Goal: Task Accomplishment & Management: Manage account settings

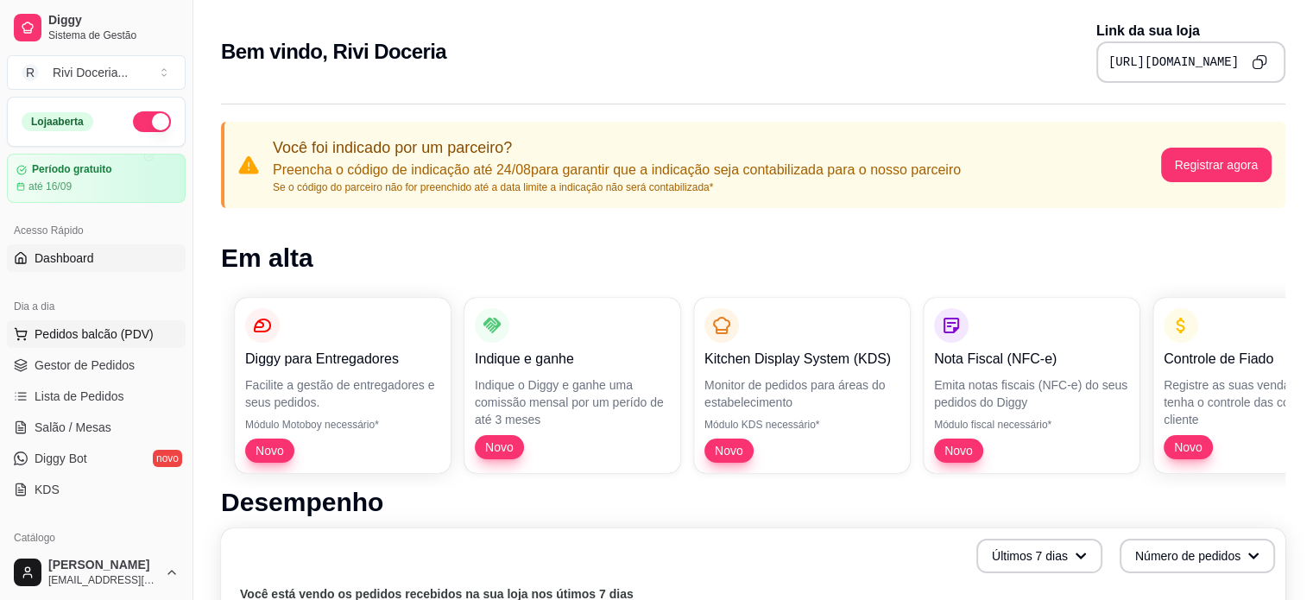
click at [76, 337] on span "Pedidos balcão (PDV)" at bounding box center [94, 333] width 119 height 17
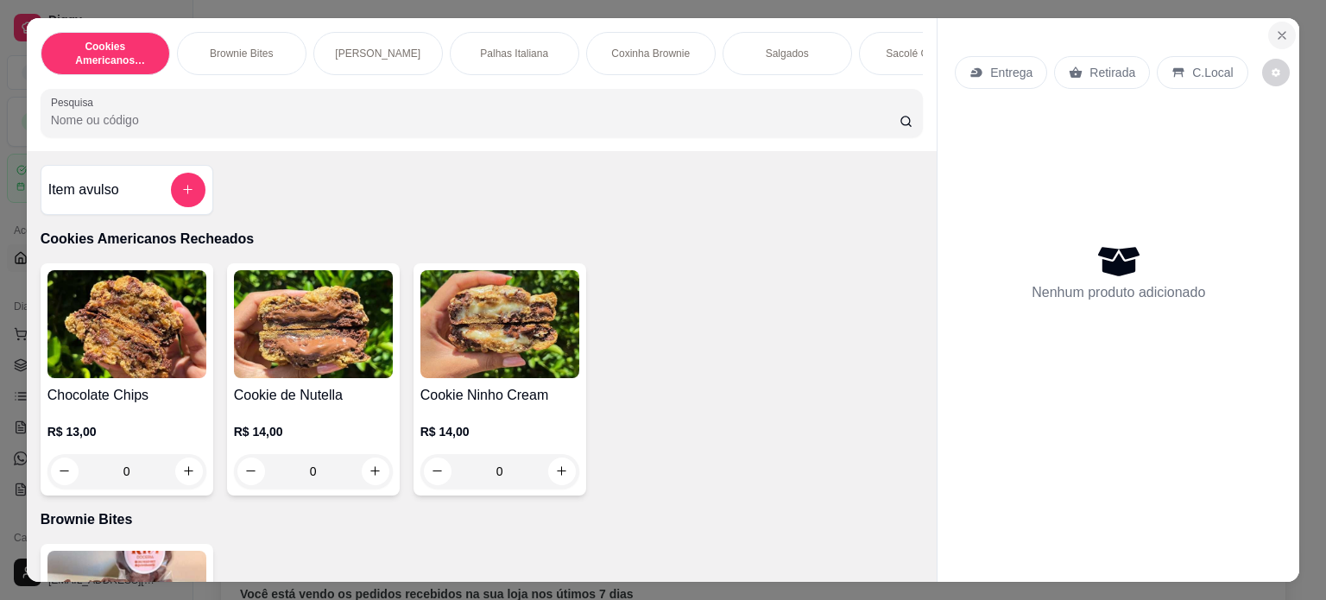
click at [1275, 28] on icon "Close" at bounding box center [1282, 35] width 14 height 14
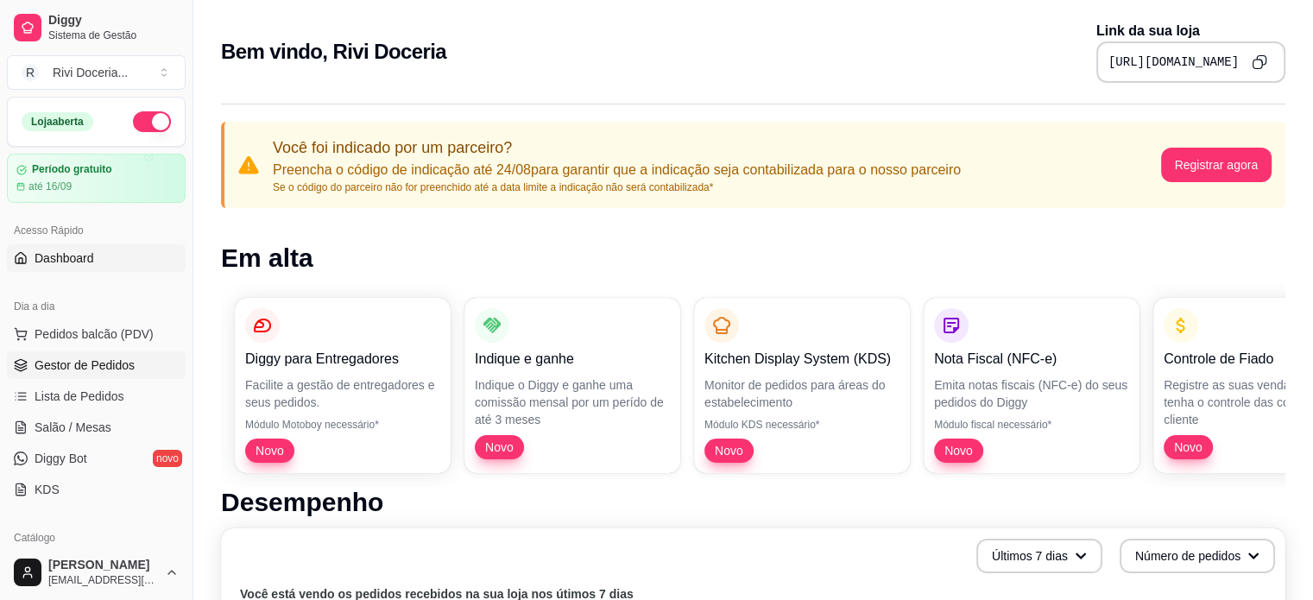
click at [102, 356] on span "Gestor de Pedidos" at bounding box center [85, 364] width 100 height 17
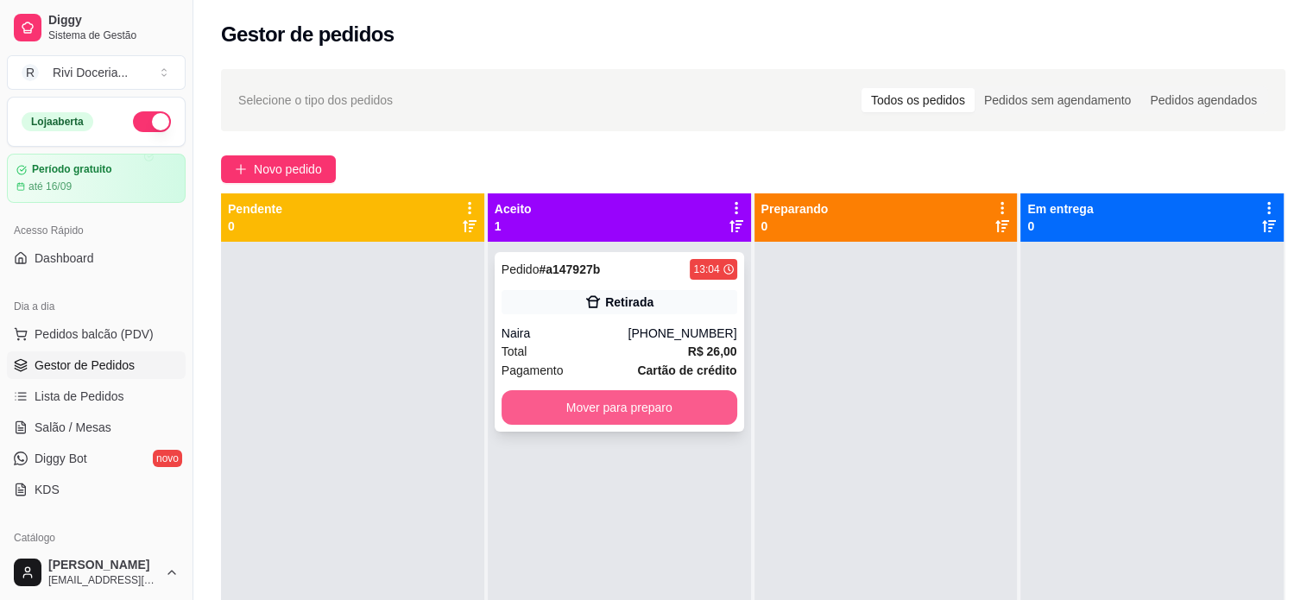
click at [624, 404] on button "Mover para preparo" at bounding box center [619, 407] width 236 height 35
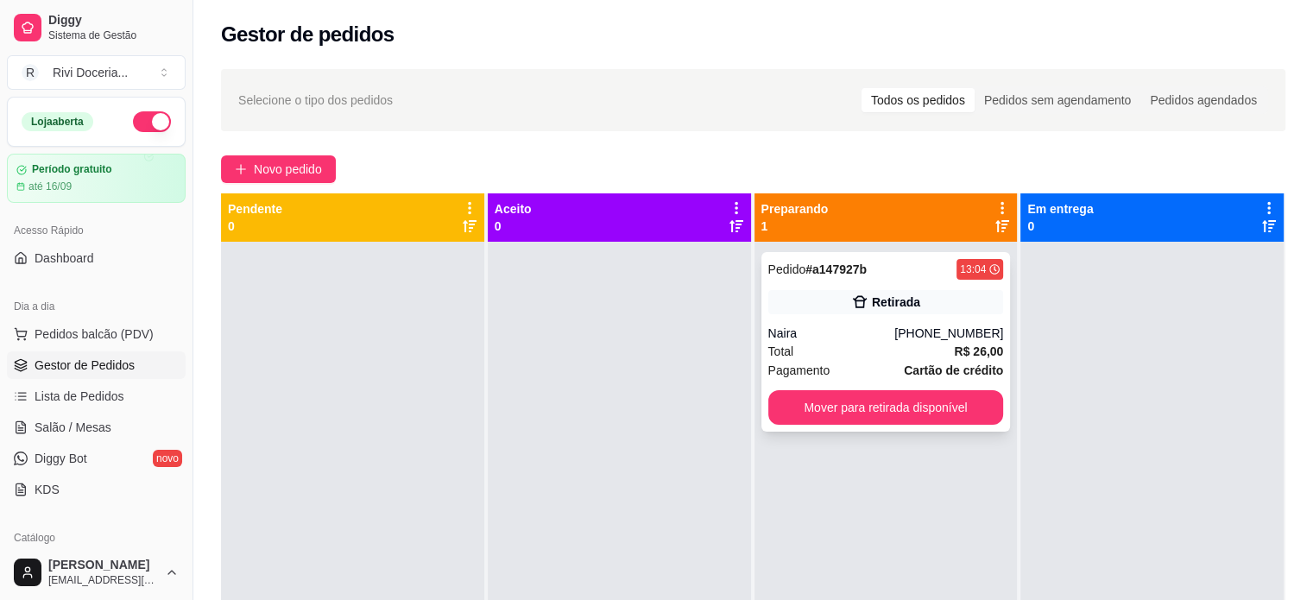
click at [856, 325] on div "Naira" at bounding box center [831, 333] width 127 height 17
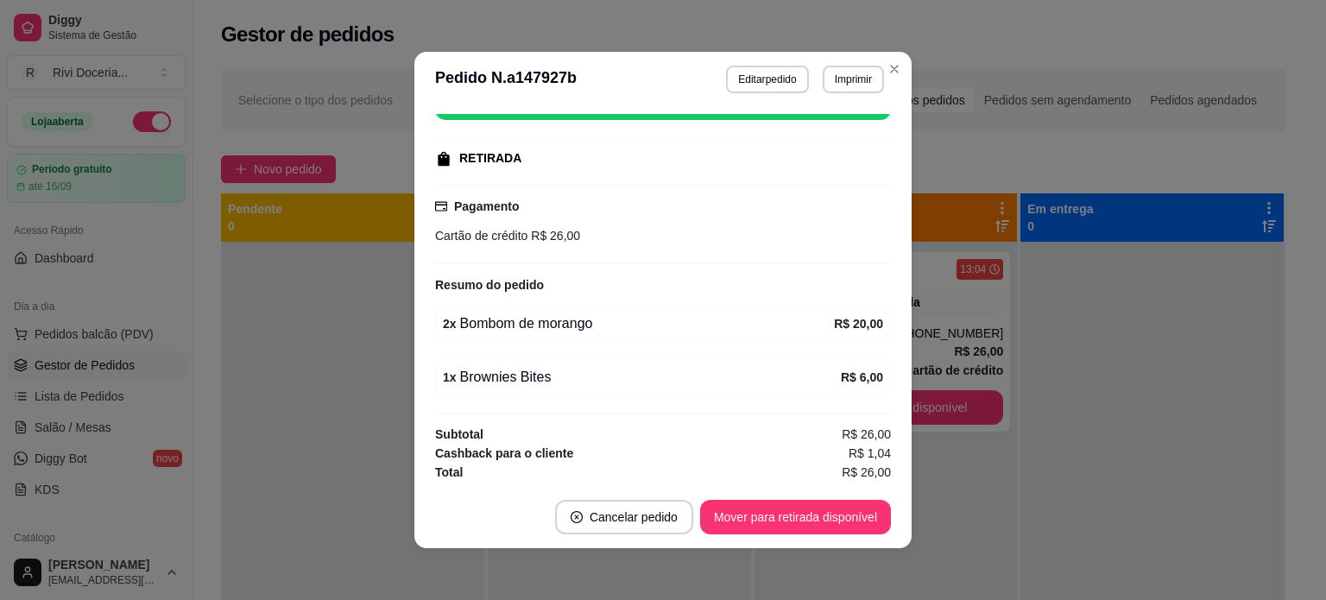
scroll to position [3, 0]
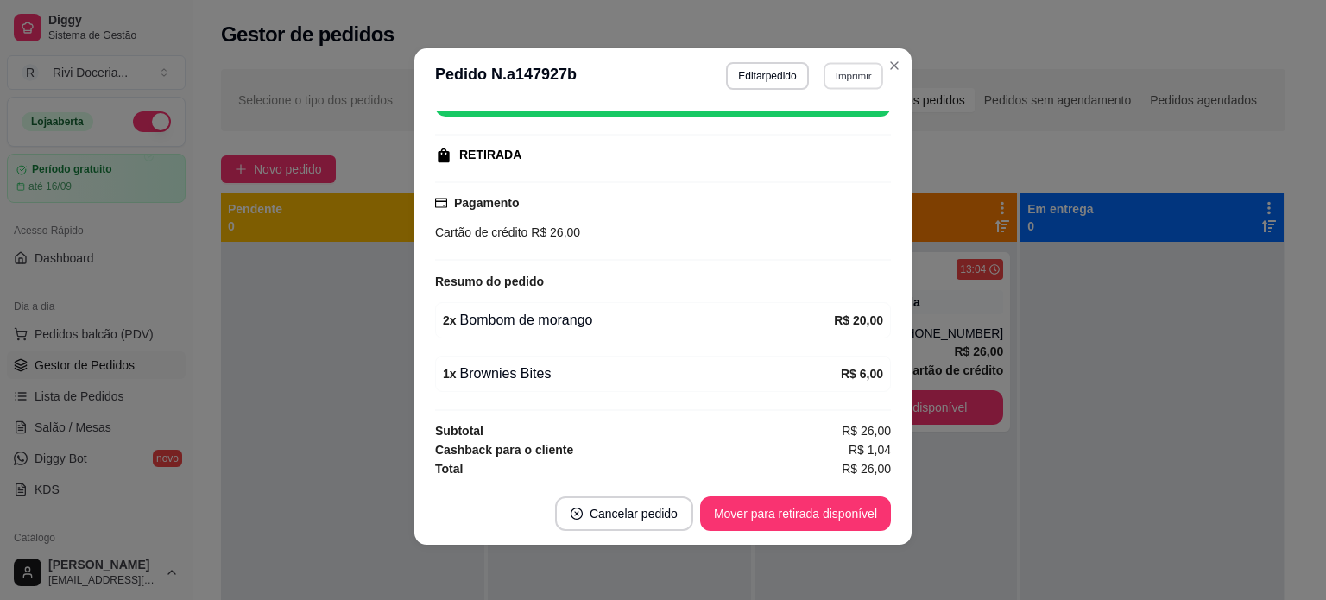
click at [846, 79] on button "Imprimir" at bounding box center [853, 75] width 60 height 27
